Goal: Information Seeking & Learning: Learn about a topic

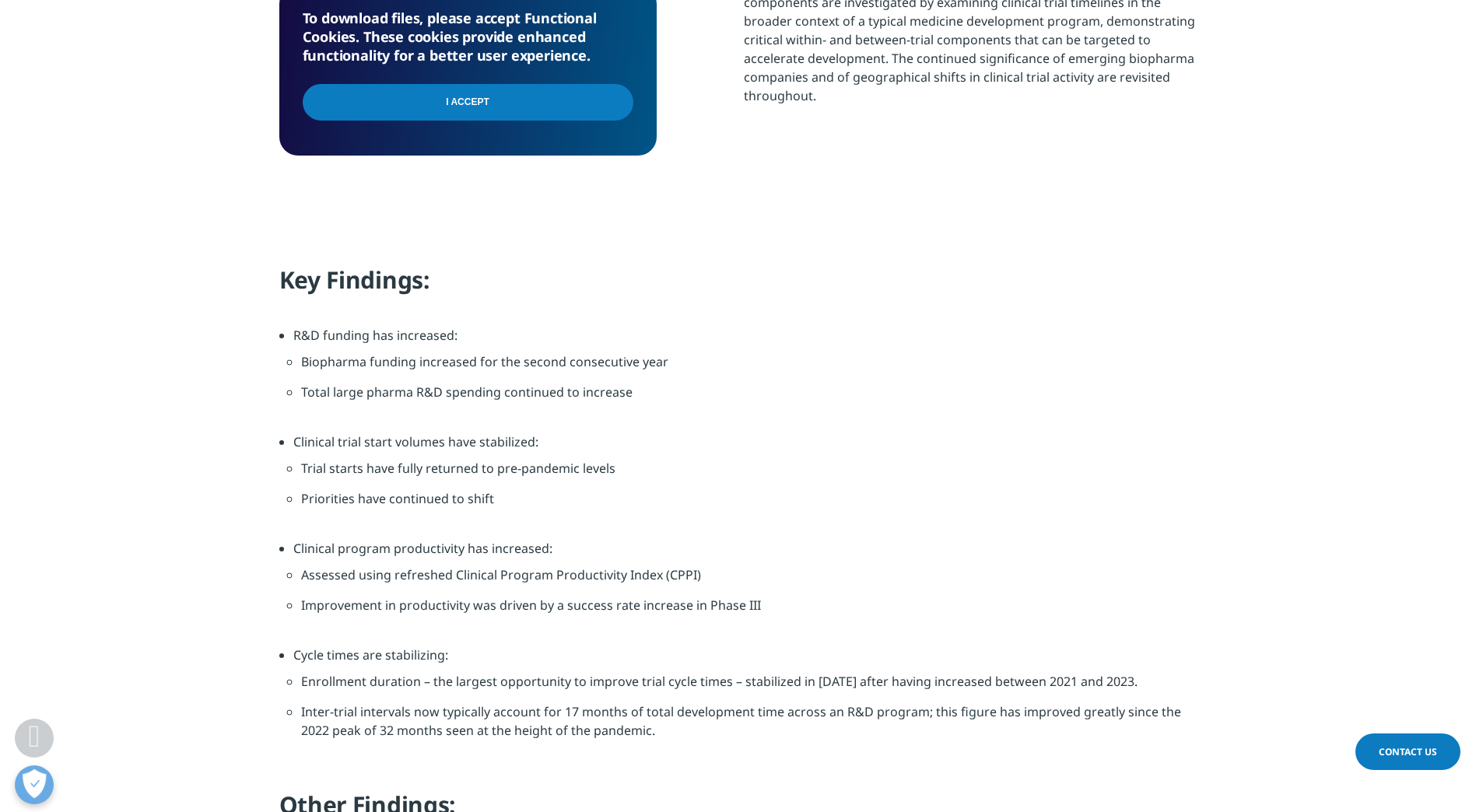
scroll to position [1128, 0]
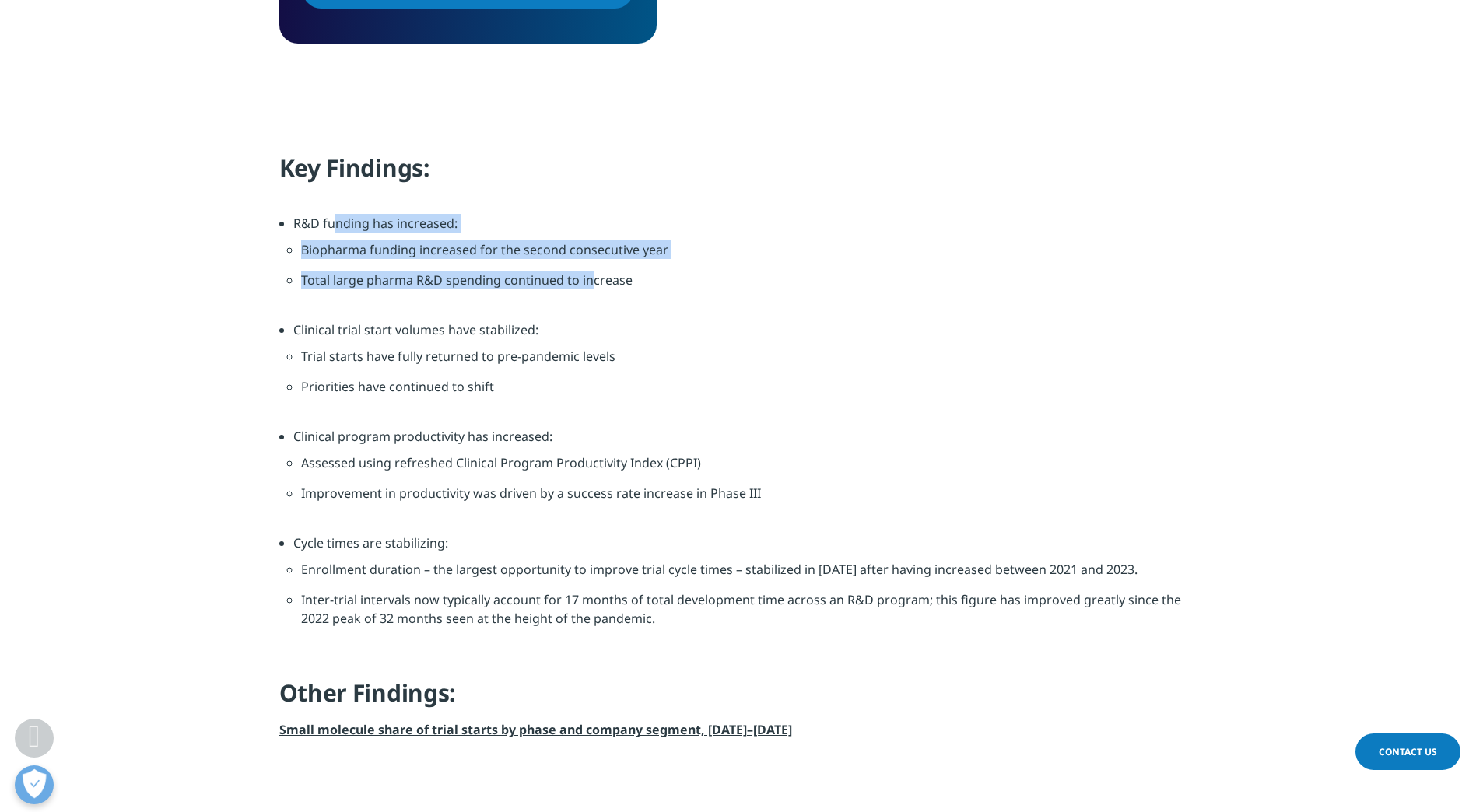
drag, startPoint x: 304, startPoint y: 217, endPoint x: 593, endPoint y: 299, distance: 300.4
click at [593, 299] on li "R&D funding has increased: Biopharma funding increased for the second consecuti…" at bounding box center [745, 267] width 904 height 107
click at [593, 299] on li "Total large pharma R&D spending continued to increase" at bounding box center [745, 286] width 888 height 30
drag, startPoint x: 308, startPoint y: 248, endPoint x: 679, endPoint y: 266, distance: 371.4
click at [679, 266] on li "Biopharma funding increased for the second consecutive year" at bounding box center [745, 255] width 888 height 30
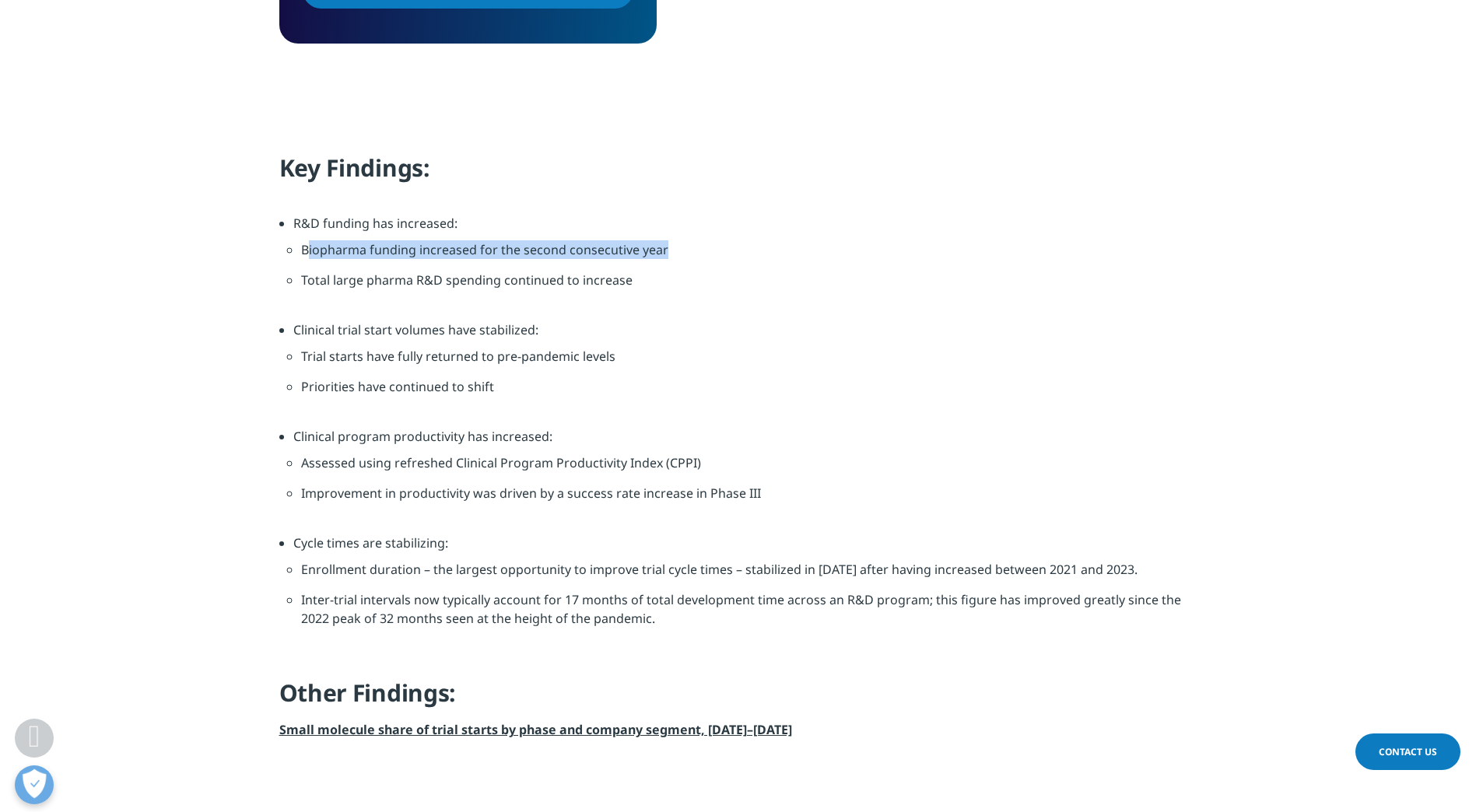
click at [679, 266] on li "Biopharma funding increased for the second consecutive year" at bounding box center [745, 255] width 888 height 30
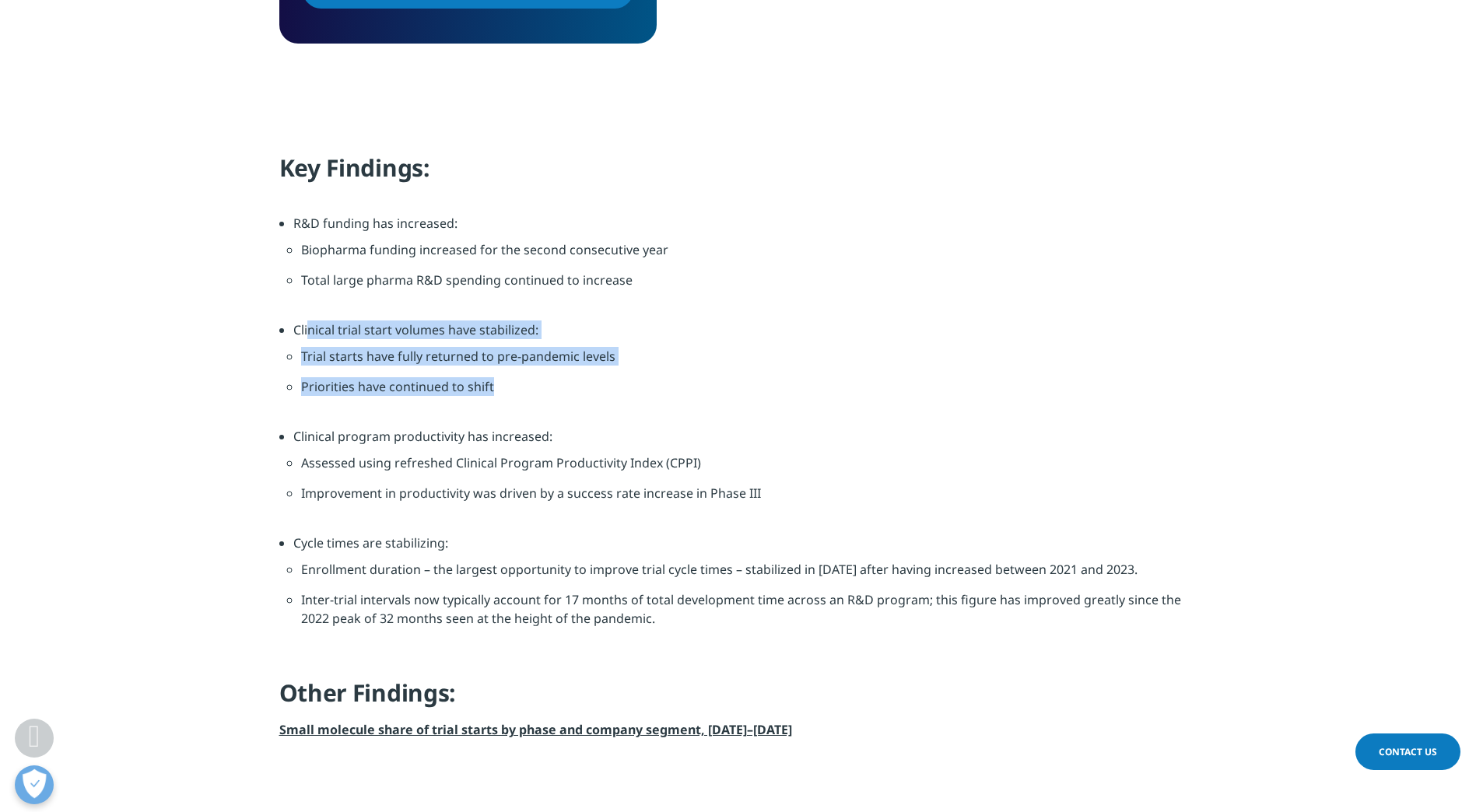
drag, startPoint x: 306, startPoint y: 331, endPoint x: 656, endPoint y: 389, distance: 354.8
click at [656, 389] on li "Clinical trial start volumes have stabilized: Trial starts have fully returned …" at bounding box center [745, 373] width 904 height 107
click at [656, 389] on li "Priorities have continued to shift" at bounding box center [745, 392] width 888 height 30
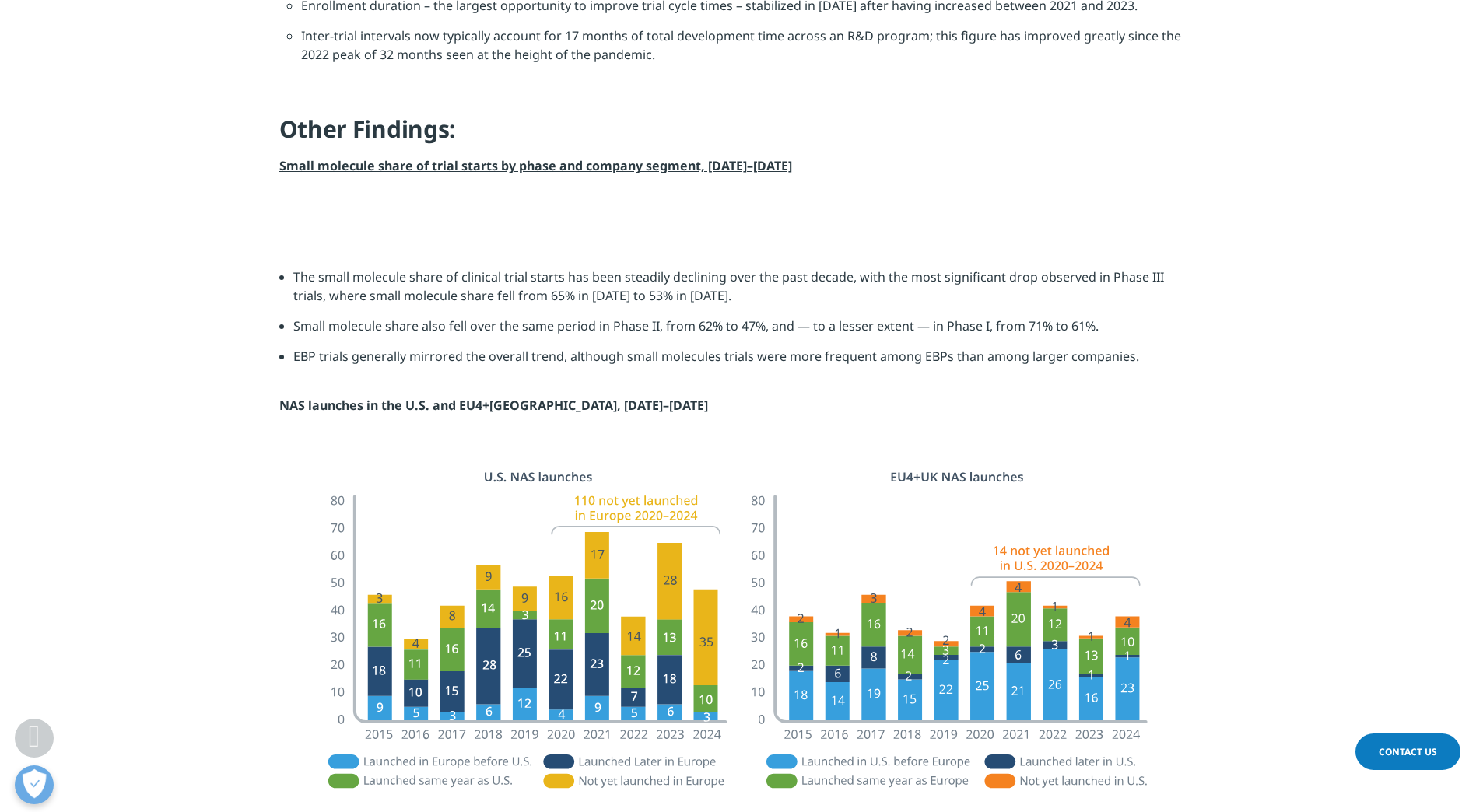
scroll to position [1743, 0]
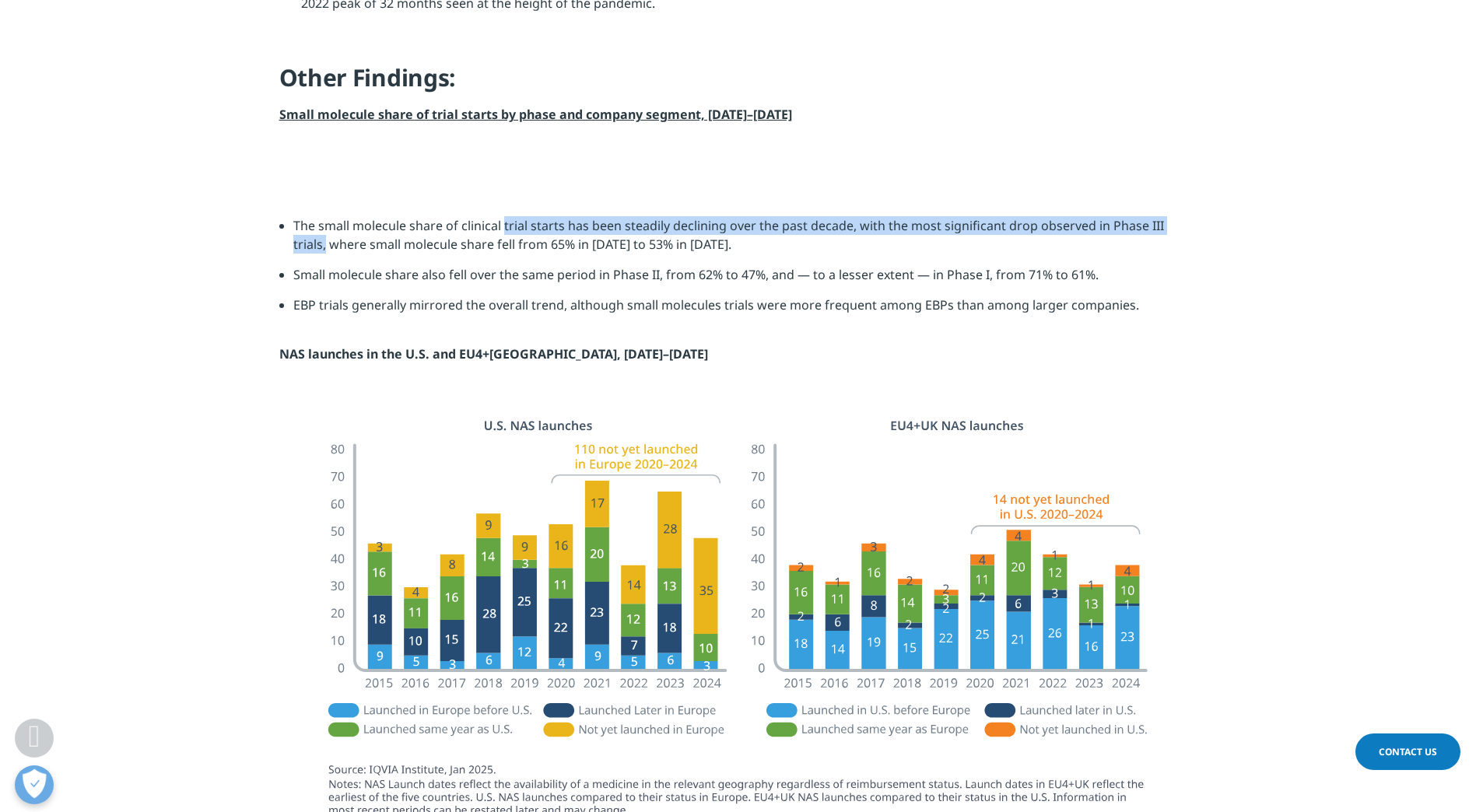
drag, startPoint x: 503, startPoint y: 652, endPoint x: 1248, endPoint y: 656, distance: 745.0
click at [1248, 402] on section "The small molecule share of clinical trial starts has been steadily declining o…" at bounding box center [738, 289] width 1476 height 225
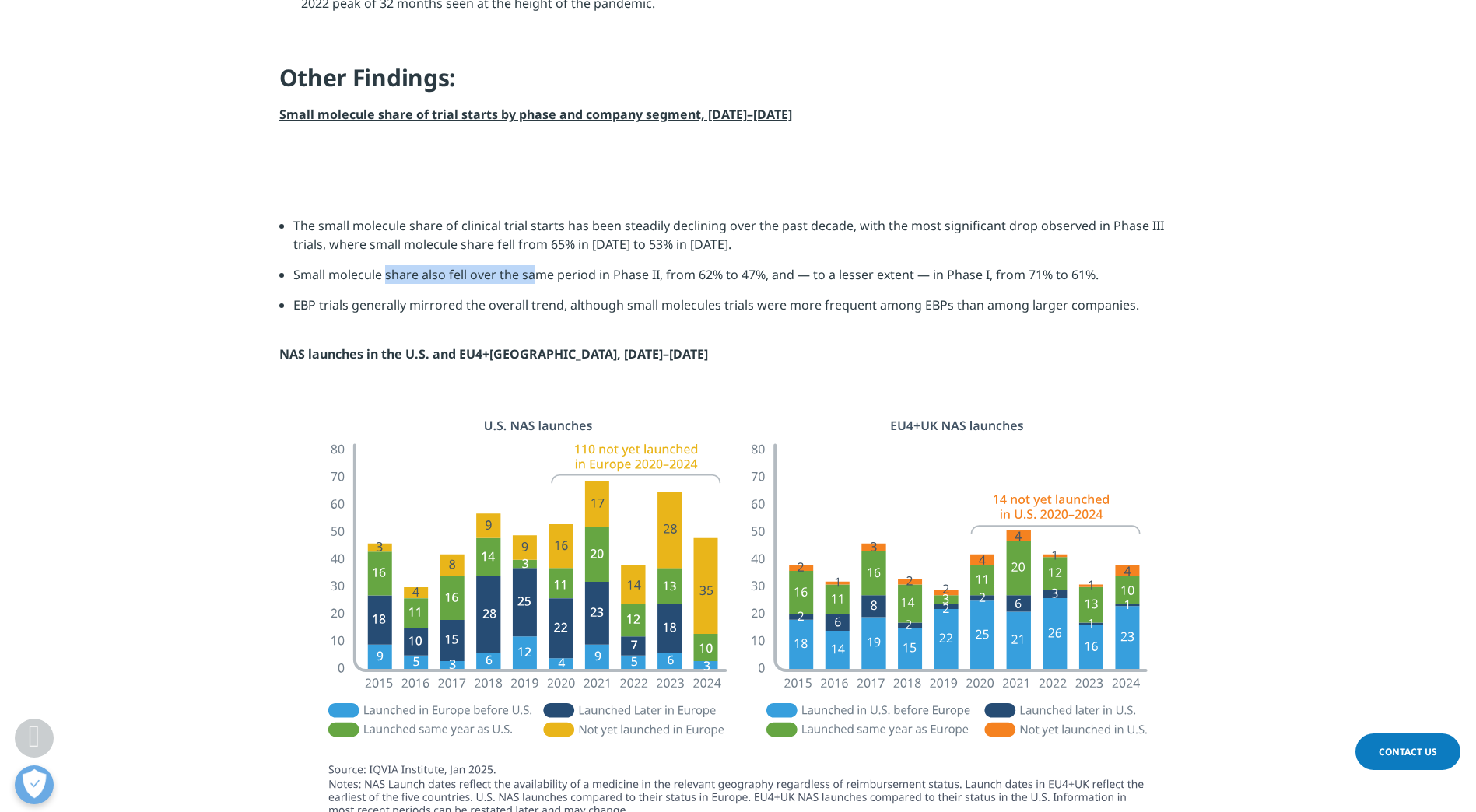
drag, startPoint x: 354, startPoint y: 708, endPoint x: 501, endPoint y: 714, distance: 147.1
click at [501, 295] on li "Small molecule share also fell over the same period in Phase II, from 62% to 47…" at bounding box center [745, 280] width 904 height 30
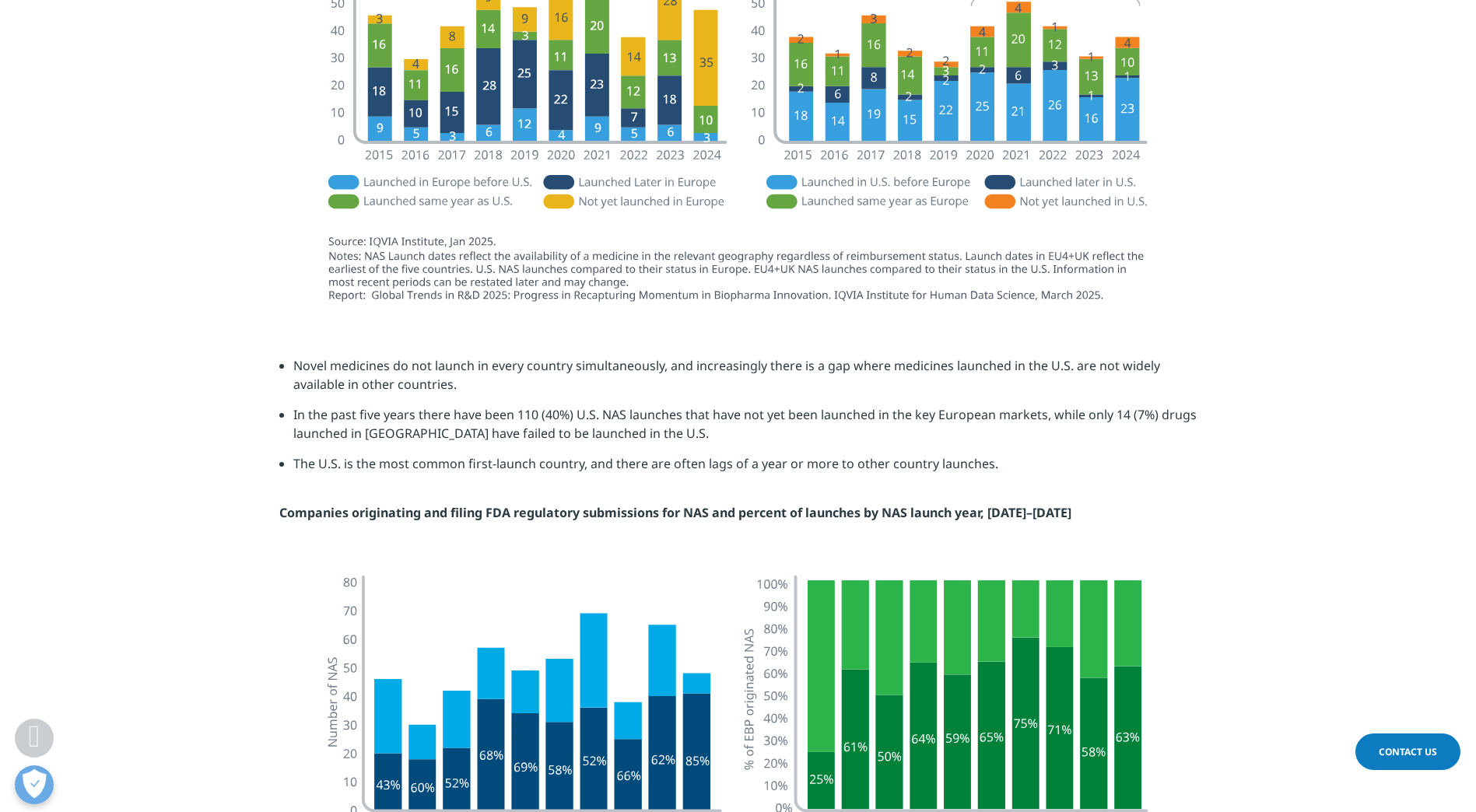
scroll to position [2314, 0]
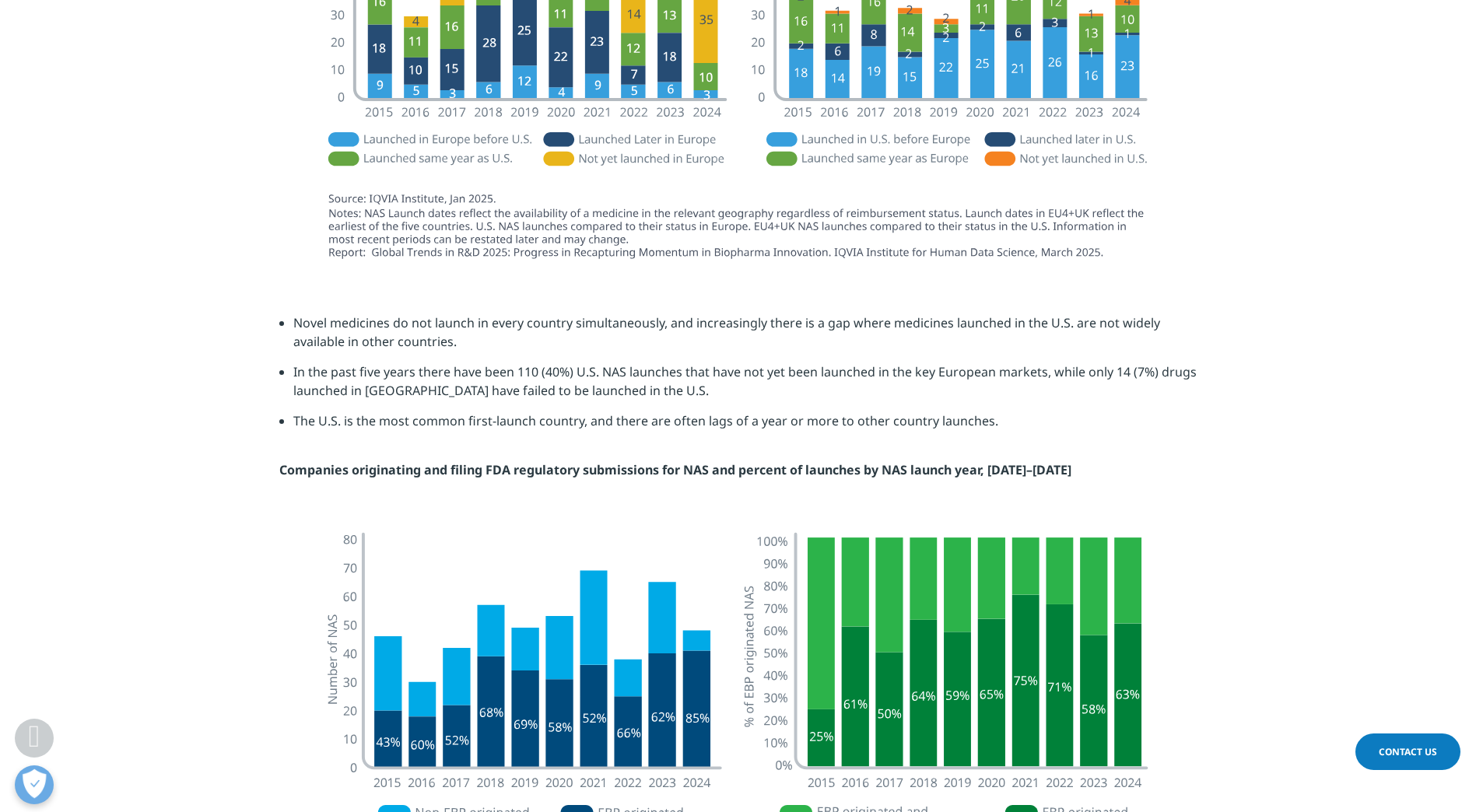
click at [133, 275] on section at bounding box center [738, 52] width 1476 height 443
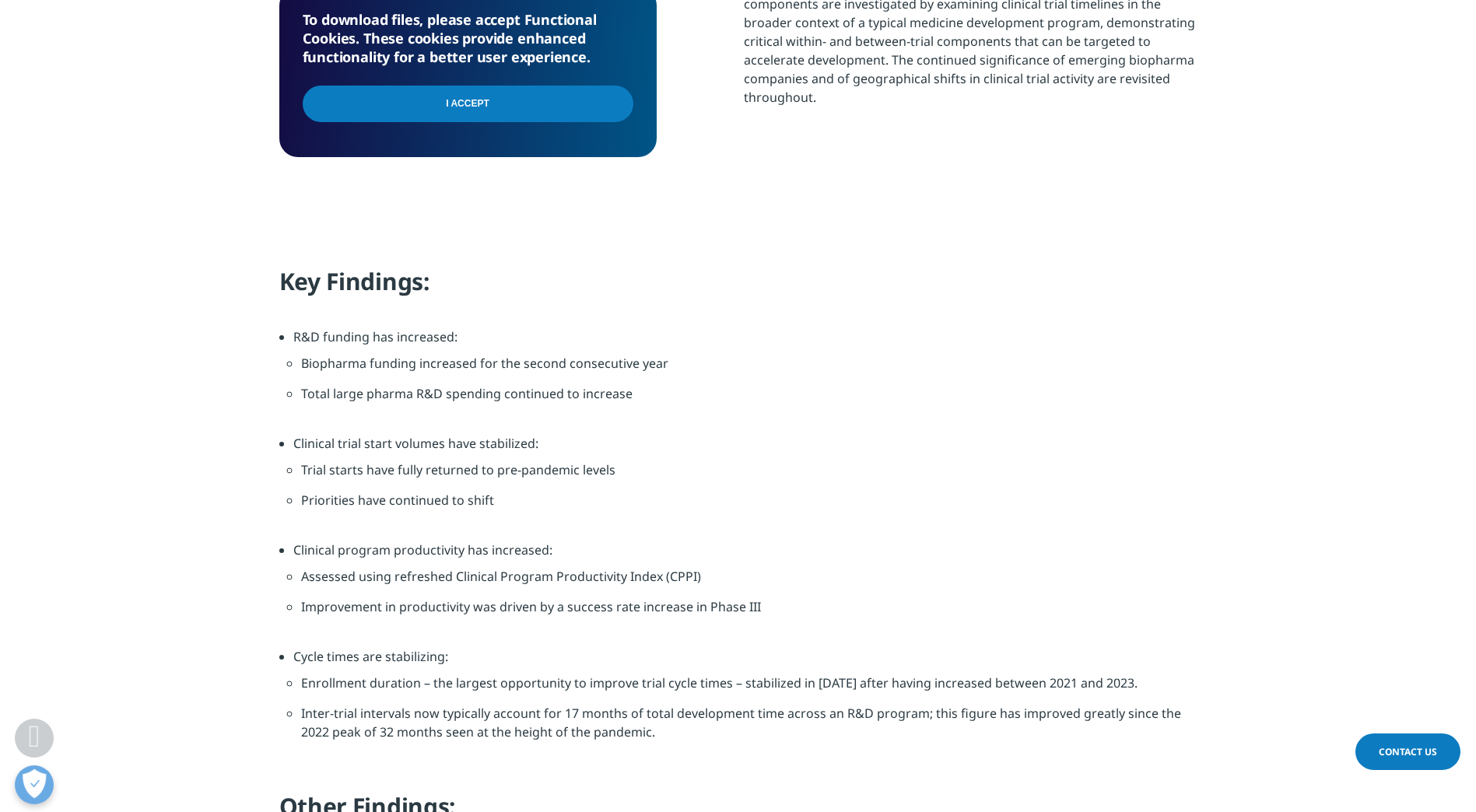
scroll to position [1013, 0]
drag, startPoint x: 369, startPoint y: 336, endPoint x: 452, endPoint y: 339, distance: 83.1
click at [452, 339] on li "R&D funding has increased: Biopharma funding increased for the second consecuti…" at bounding box center [745, 381] width 904 height 107
drag, startPoint x: 452, startPoint y: 339, endPoint x: 672, endPoint y: 361, distance: 221.1
click at [672, 361] on li "Biopharma funding increased for the second consecutive year" at bounding box center [745, 370] width 888 height 30
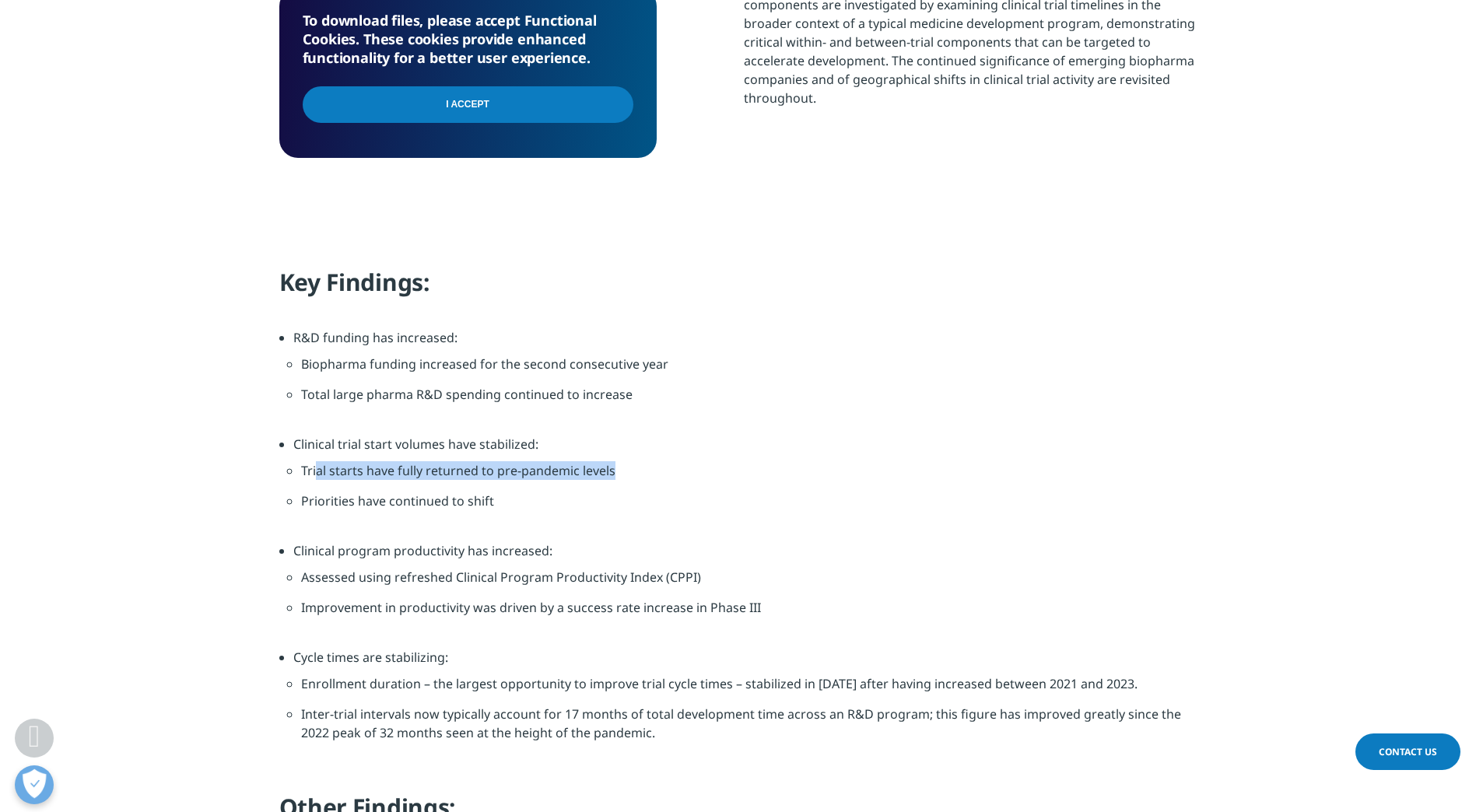
drag, startPoint x: 315, startPoint y: 454, endPoint x: 626, endPoint y: 468, distance: 311.3
click at [626, 468] on ul "Trial starts have fully returned to pre-pandemic levels Priorities have continu…" at bounding box center [745, 491] width 904 height 76
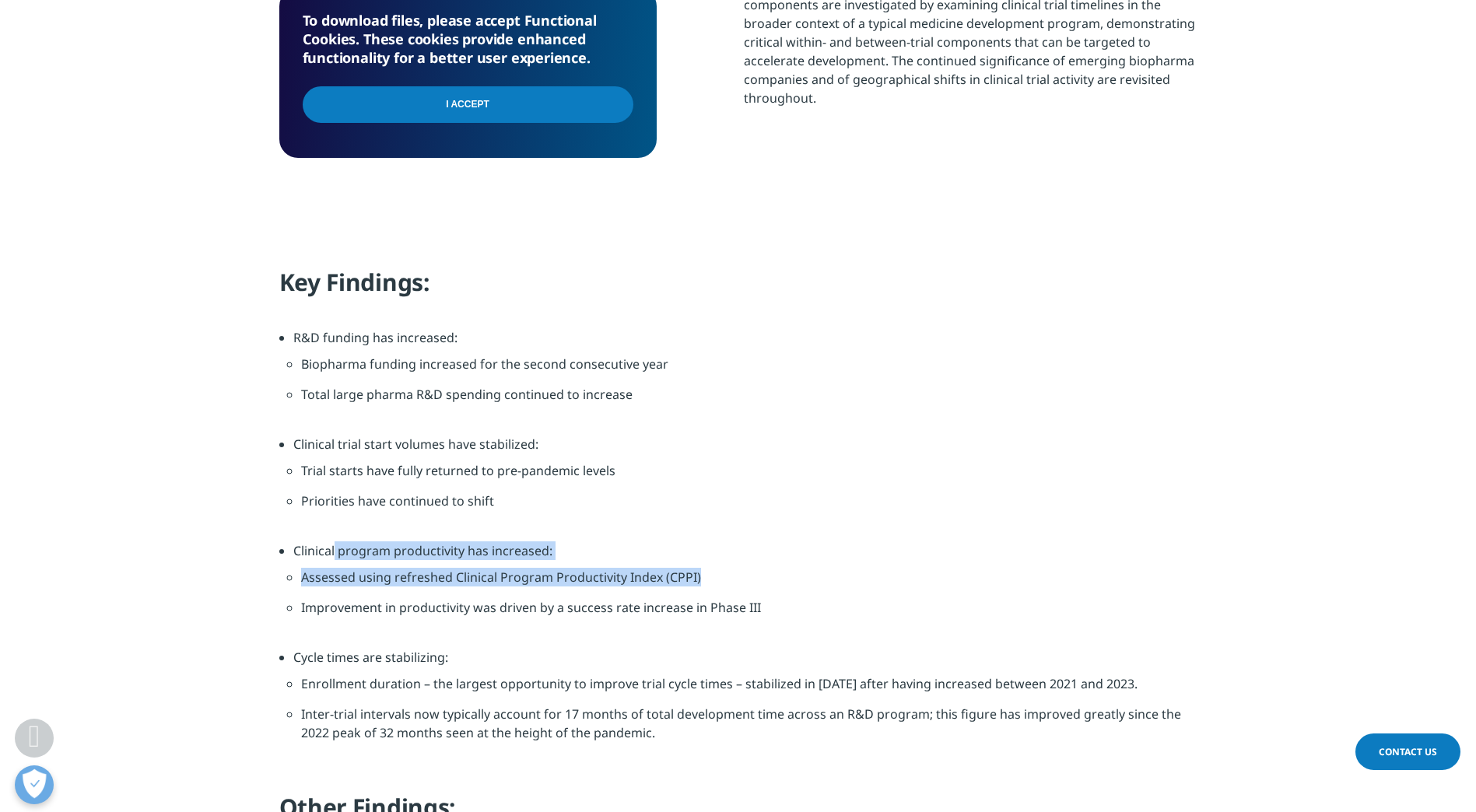
drag, startPoint x: 335, startPoint y: 551, endPoint x: 716, endPoint y: 585, distance: 382.5
click at [716, 585] on li "Clinical program productivity has increased: Assessed using refreshed Clinical …" at bounding box center [745, 594] width 904 height 107
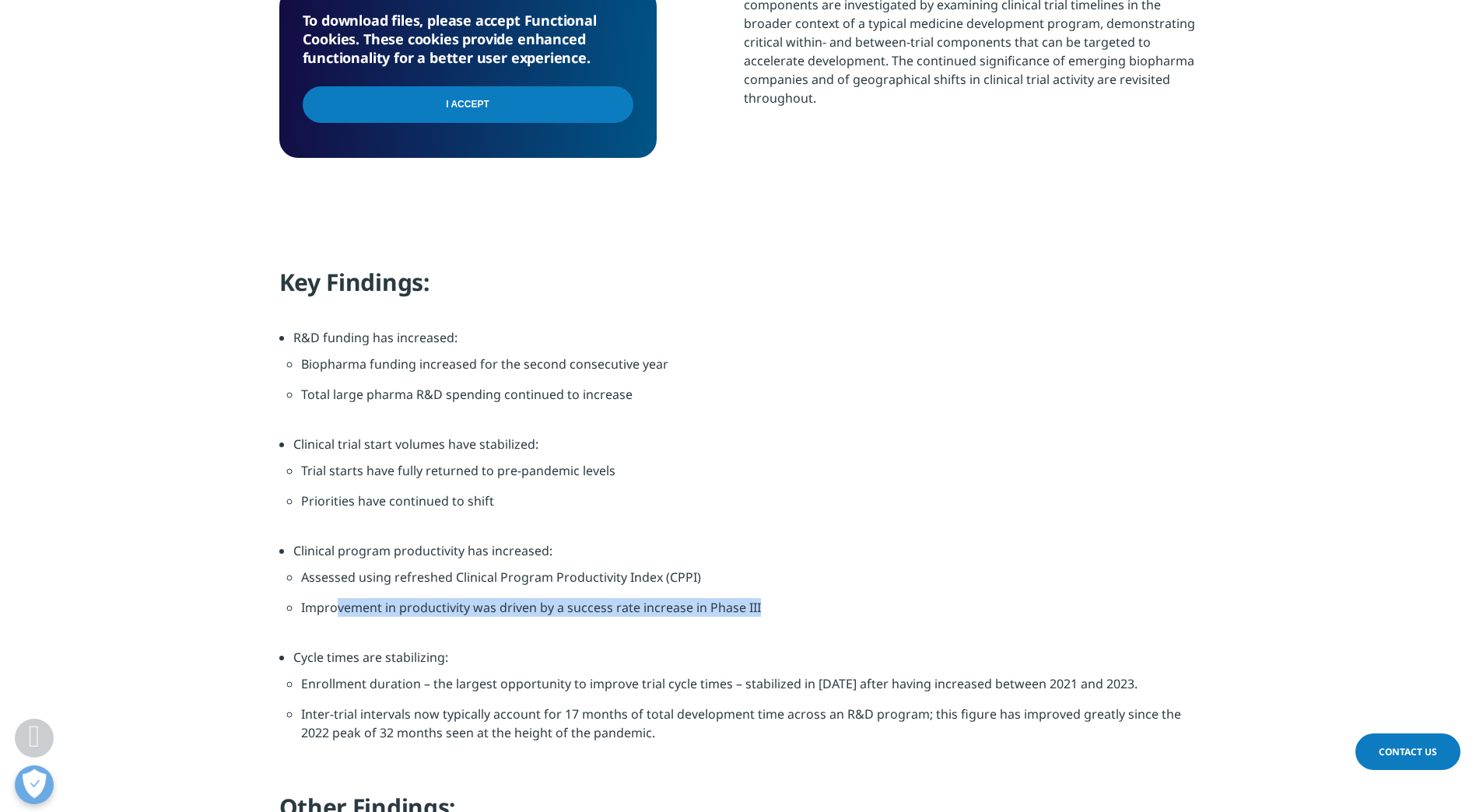
drag, startPoint x: 337, startPoint y: 610, endPoint x: 809, endPoint y: 602, distance: 472.1
click at [809, 602] on li "Improvement in productivity was driven by a success rate increase in Phase III" at bounding box center [745, 613] width 888 height 30
click at [377, 641] on li "Clinical program productivity has increased: Assessed using refreshed Clinical …" at bounding box center [745, 594] width 904 height 107
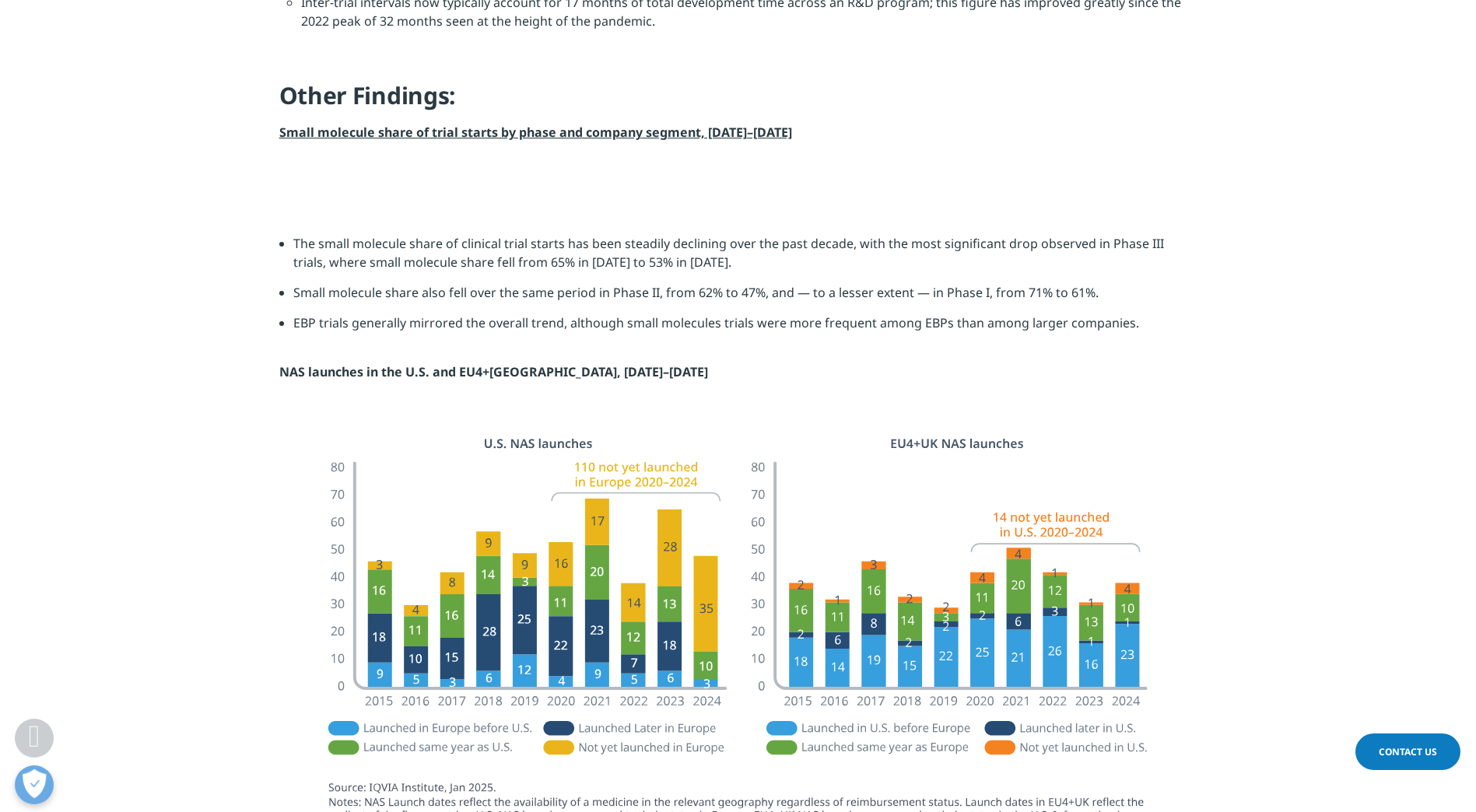
scroll to position [1726, 0]
click at [578, 130] on strong "Small molecule share of trial starts by phase and company segment, [DATE]–[DATE]" at bounding box center [536, 131] width 513 height 17
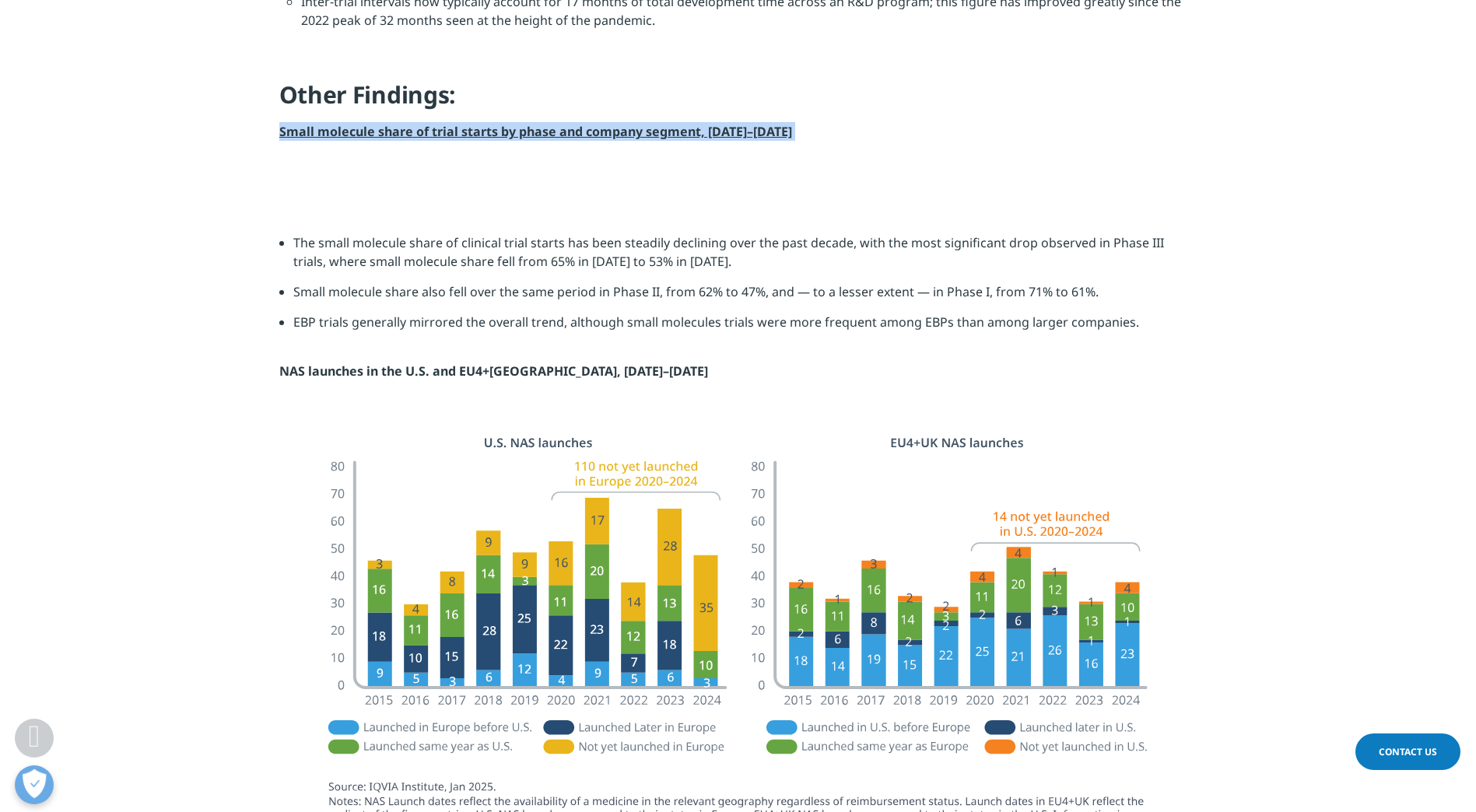
click at [578, 130] on strong "Small molecule share of trial starts by phase and company segment, [DATE]–[DATE]" at bounding box center [536, 131] width 513 height 17
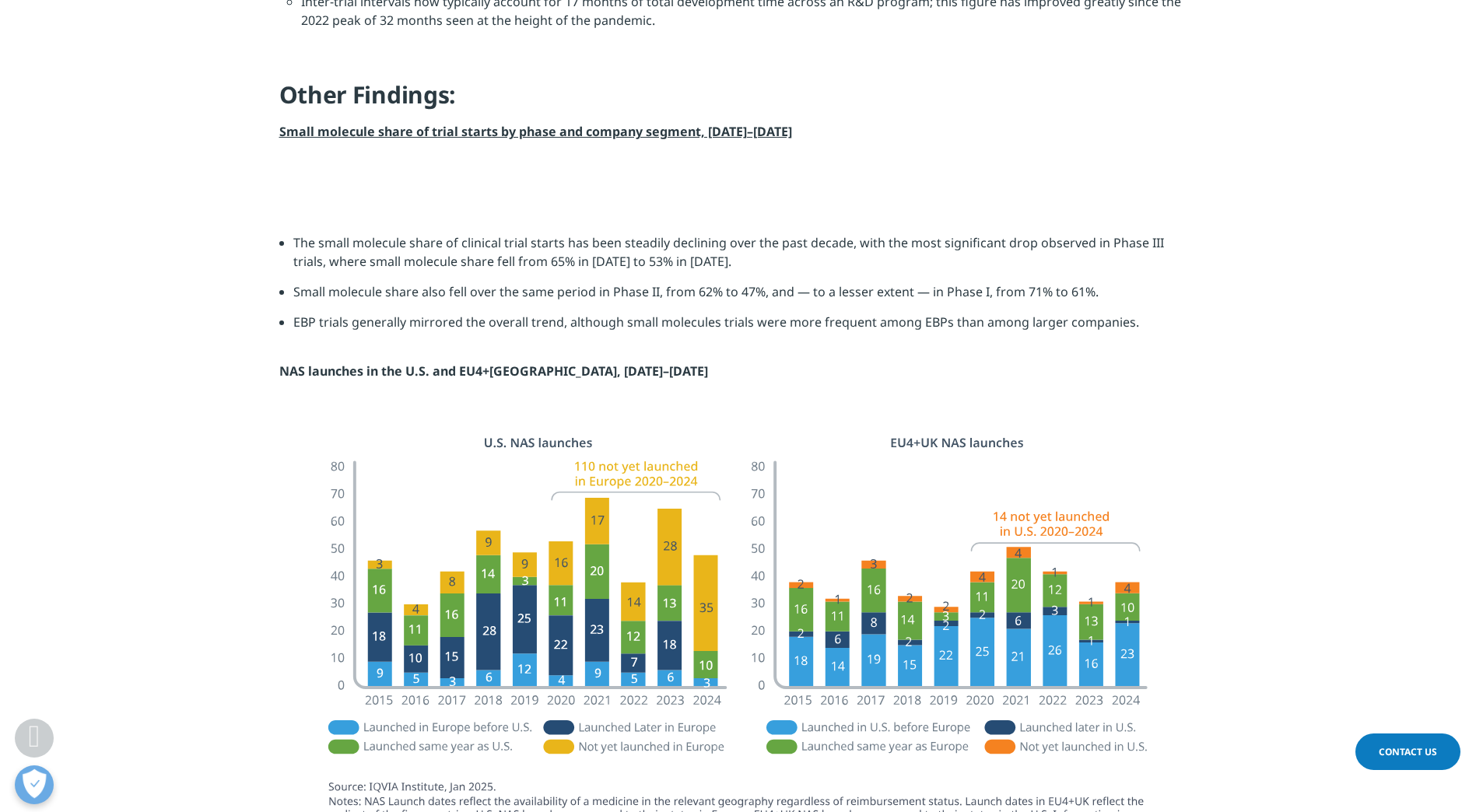
click at [1307, 194] on section at bounding box center [738, 187] width 1476 height 15
